Goal: Information Seeking & Learning: Learn about a topic

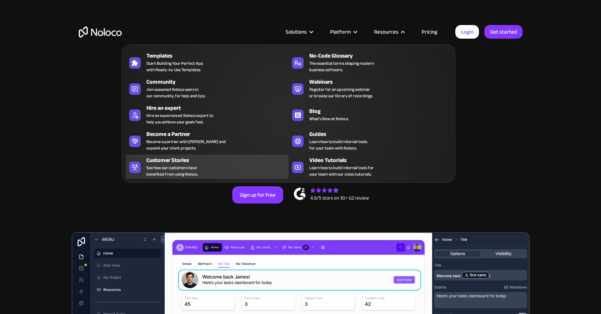
click at [199, 166] on div "Customer Stories See how our customers have benefited from using Noloco." at bounding box center [215, 166] width 139 height 21
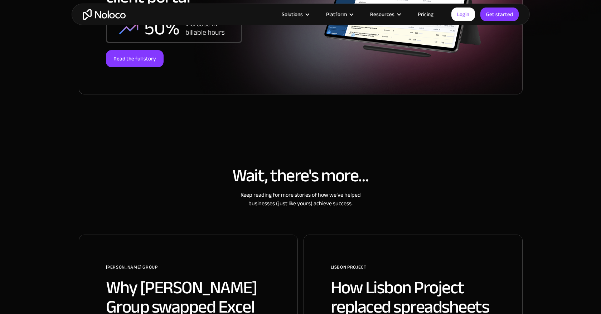
scroll to position [320, 0]
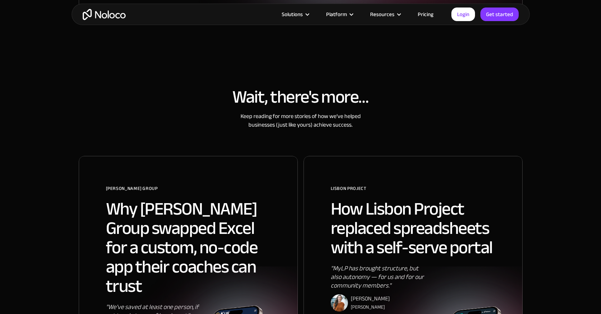
click at [184, 213] on h2 "Why [PERSON_NAME] Group swapped Excel for a custom, no-code app their coaches c…" at bounding box center [188, 247] width 165 height 97
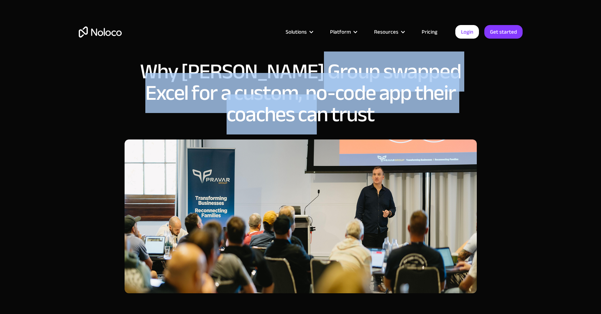
drag, startPoint x: 297, startPoint y: 73, endPoint x: 329, endPoint y: 118, distance: 55.8
click at [329, 118] on h1 "Why [PERSON_NAME] Group swapped Excel for a custom, no-code app their coaches c…" at bounding box center [301, 93] width 352 height 64
